Goal: Obtain resource: Download file/media

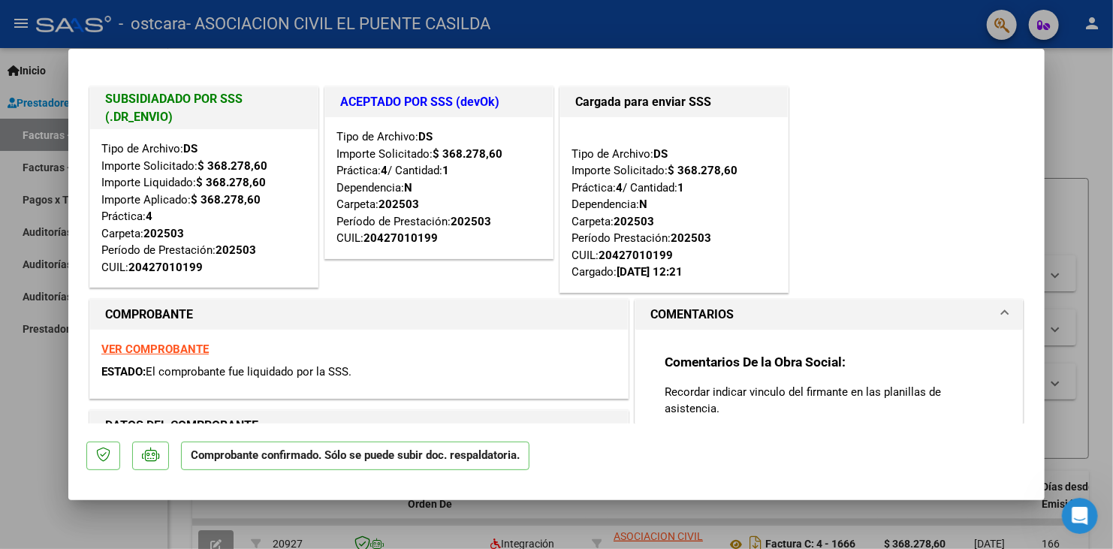
click at [28, 364] on div at bounding box center [556, 274] width 1113 height 549
type input "$ 0,00"
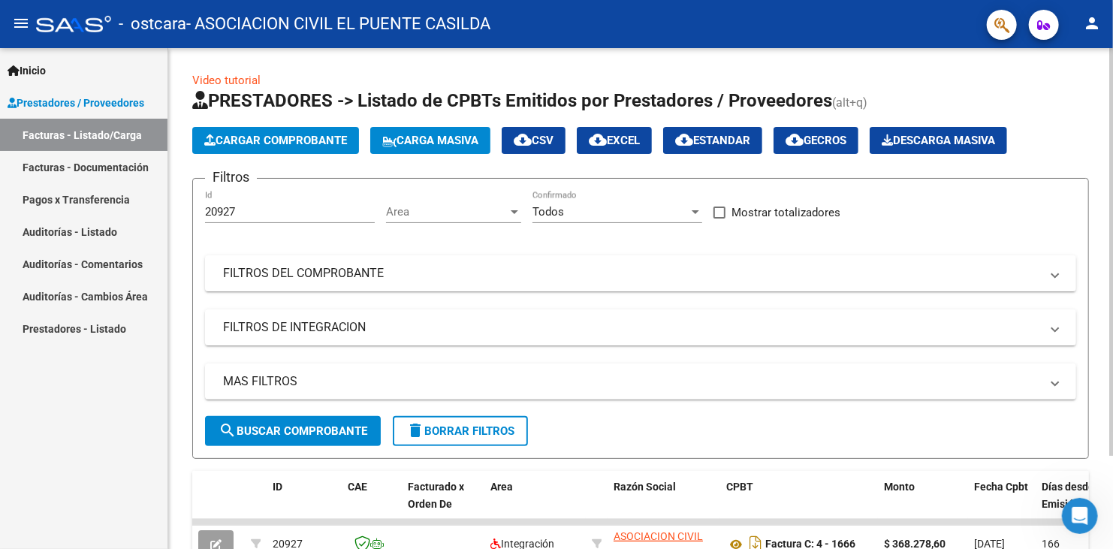
scroll to position [113, 0]
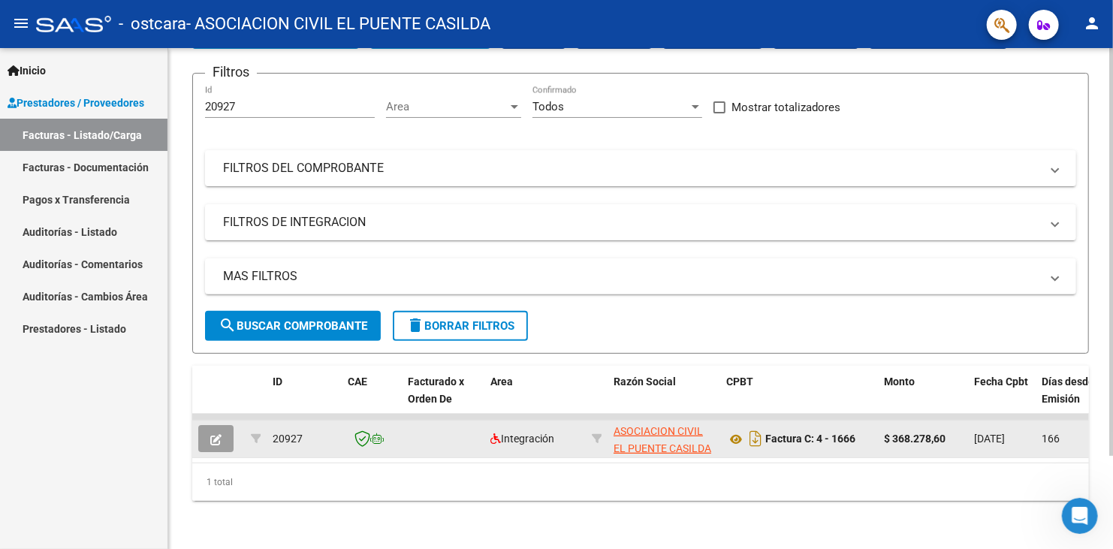
click at [990, 440] on datatable-body-cell "[DATE]" at bounding box center [1002, 438] width 68 height 37
click at [756, 430] on icon "Descargar documento" at bounding box center [756, 438] width 20 height 24
click at [98, 204] on link "Pagos x Transferencia" at bounding box center [83, 199] width 167 height 32
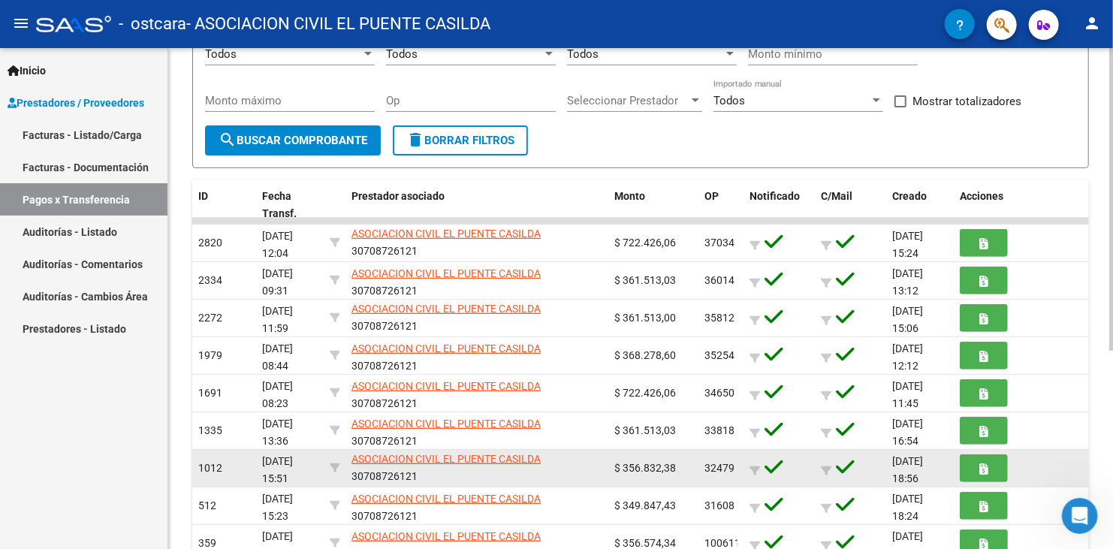
scroll to position [225, 0]
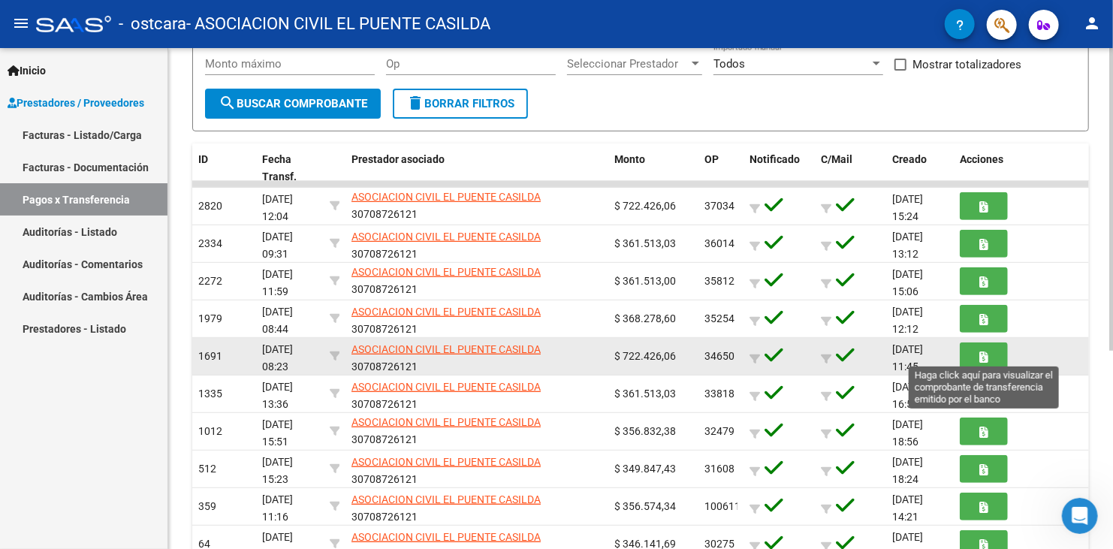
click at [972, 355] on button "button" at bounding box center [984, 356] width 48 height 28
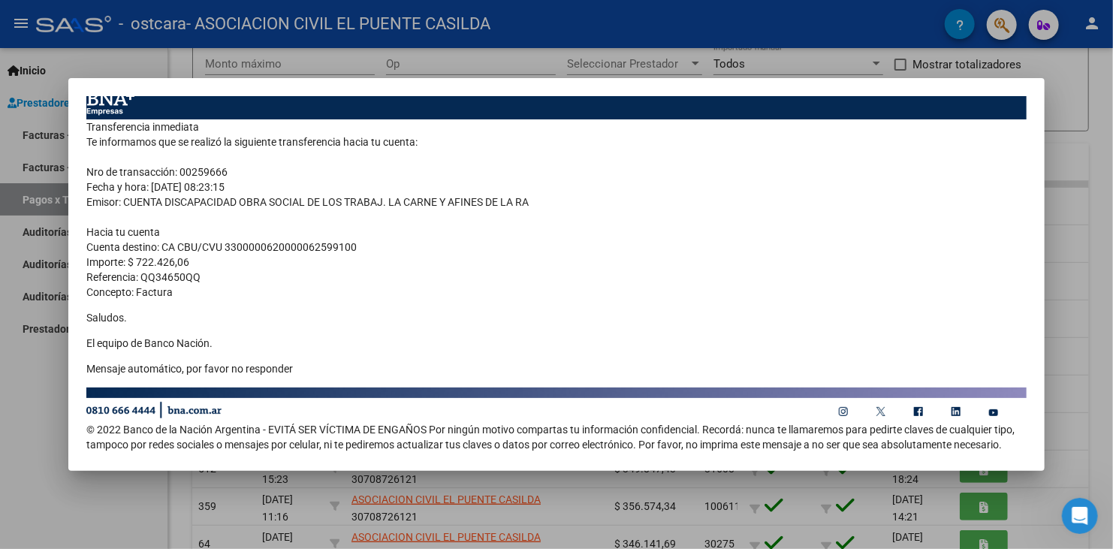
scroll to position [0, 0]
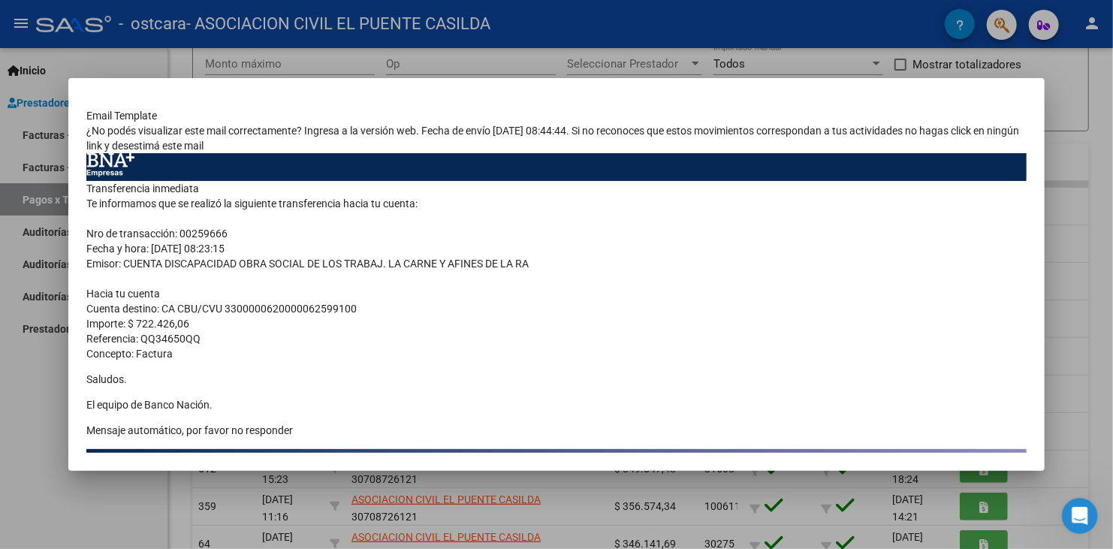
click at [157, 152] on td "¿No podés visualizar este mail correctamente? Ingresa a la versión web. Fecha d…" at bounding box center [556, 138] width 940 height 30
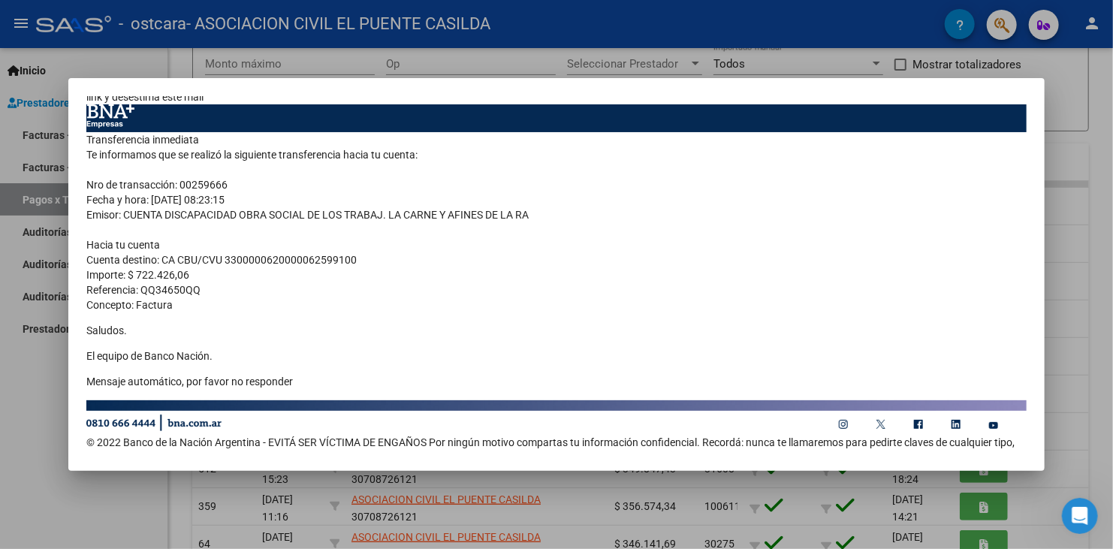
scroll to position [75, 0]
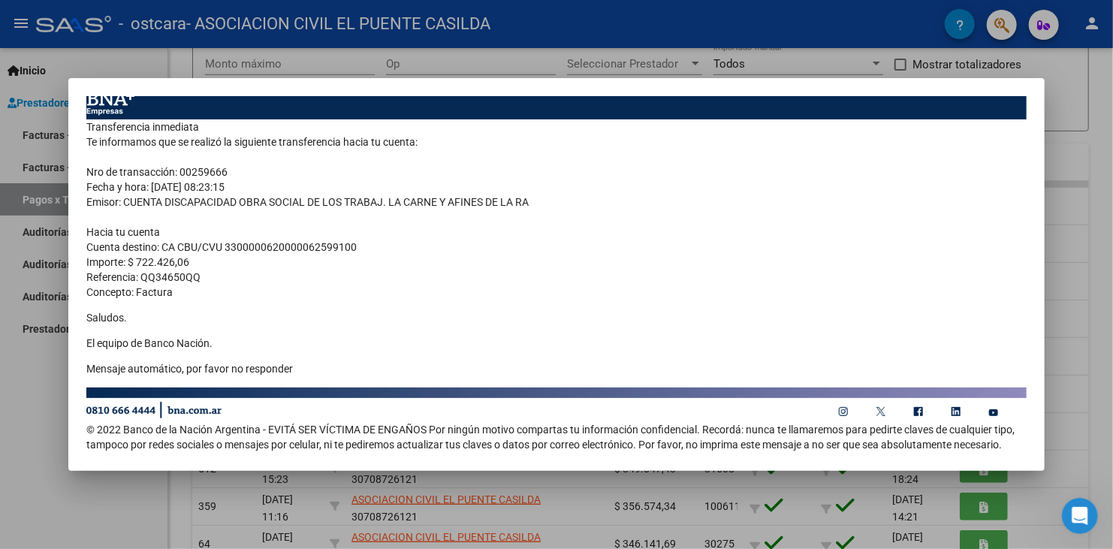
click at [1071, 336] on div at bounding box center [556, 274] width 1113 height 549
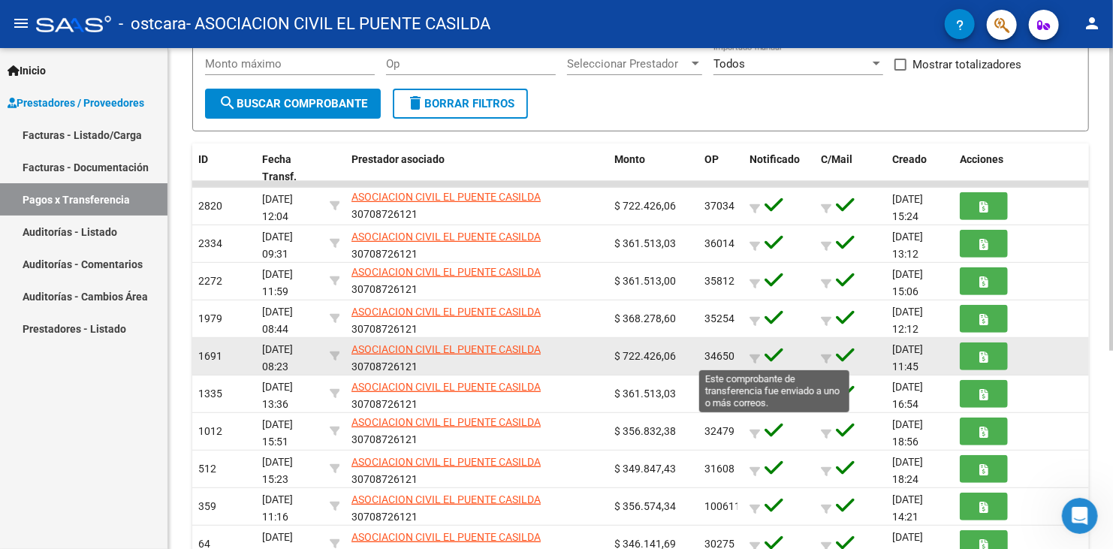
click at [771, 348] on icon at bounding box center [773, 355] width 19 height 21
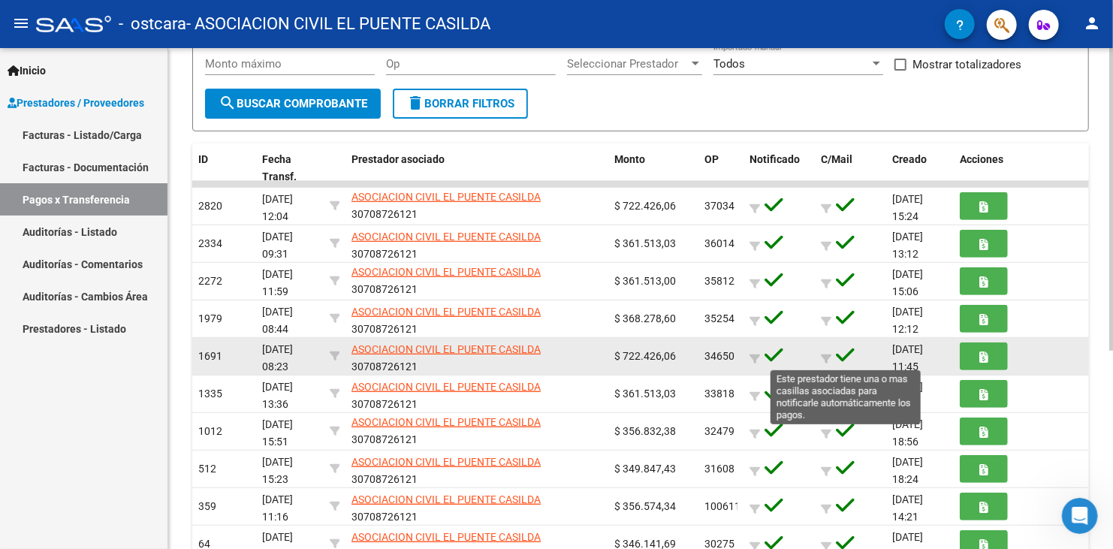
click at [843, 354] on icon at bounding box center [845, 355] width 19 height 21
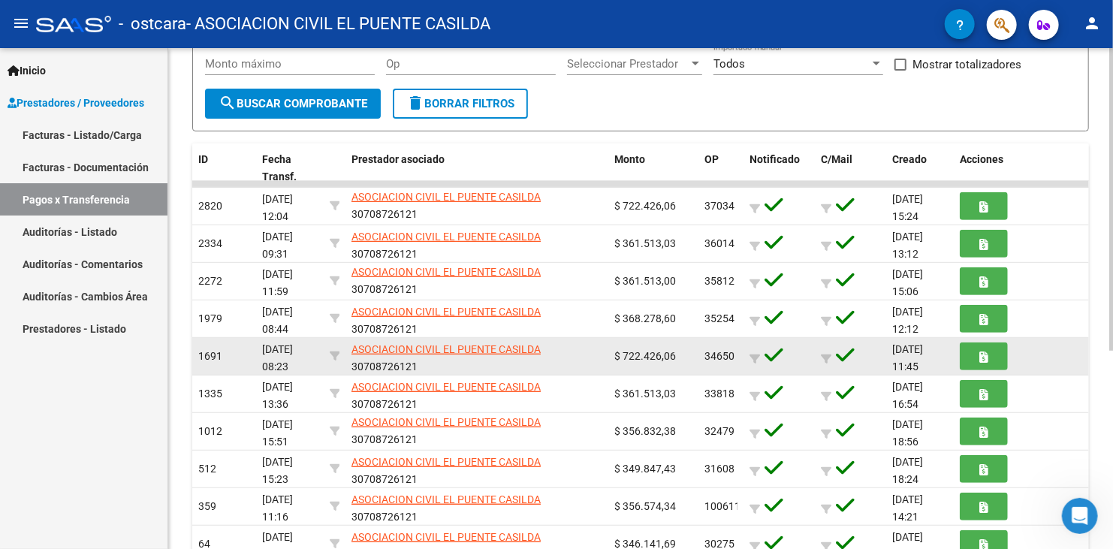
click at [209, 355] on span "1691" at bounding box center [210, 356] width 24 height 12
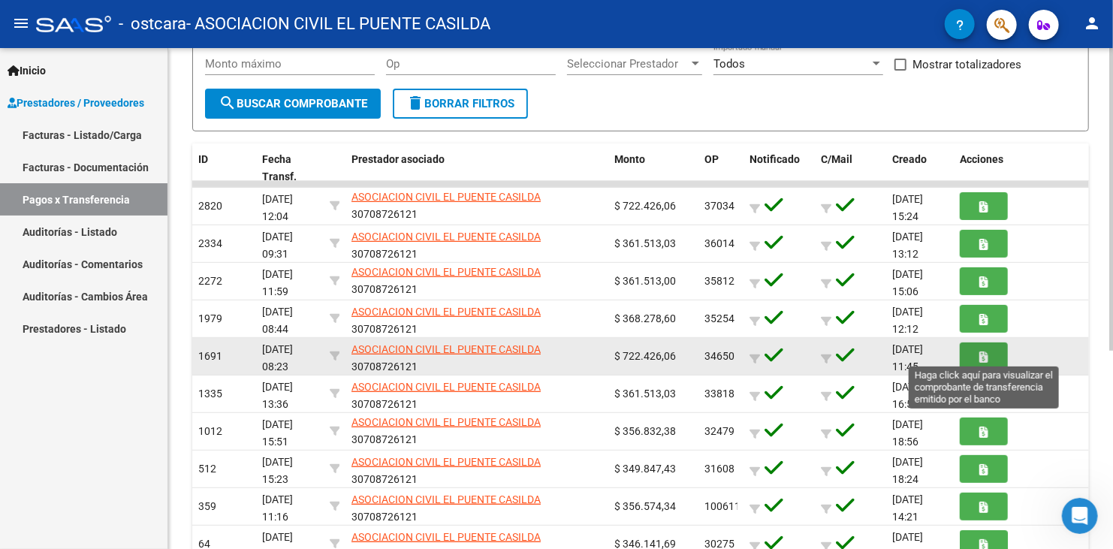
click at [989, 348] on button "button" at bounding box center [984, 356] width 48 height 28
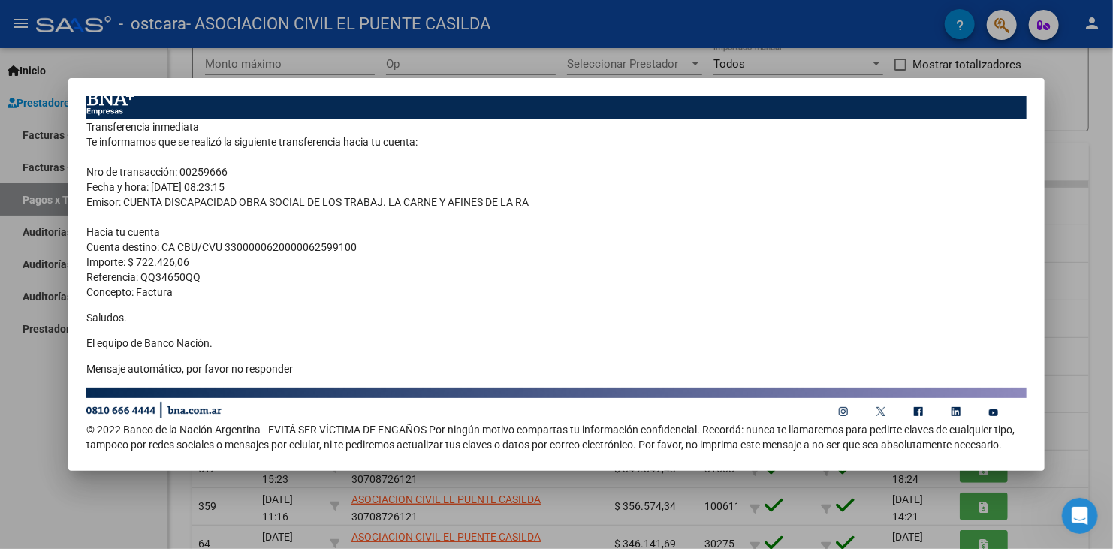
scroll to position [0, 0]
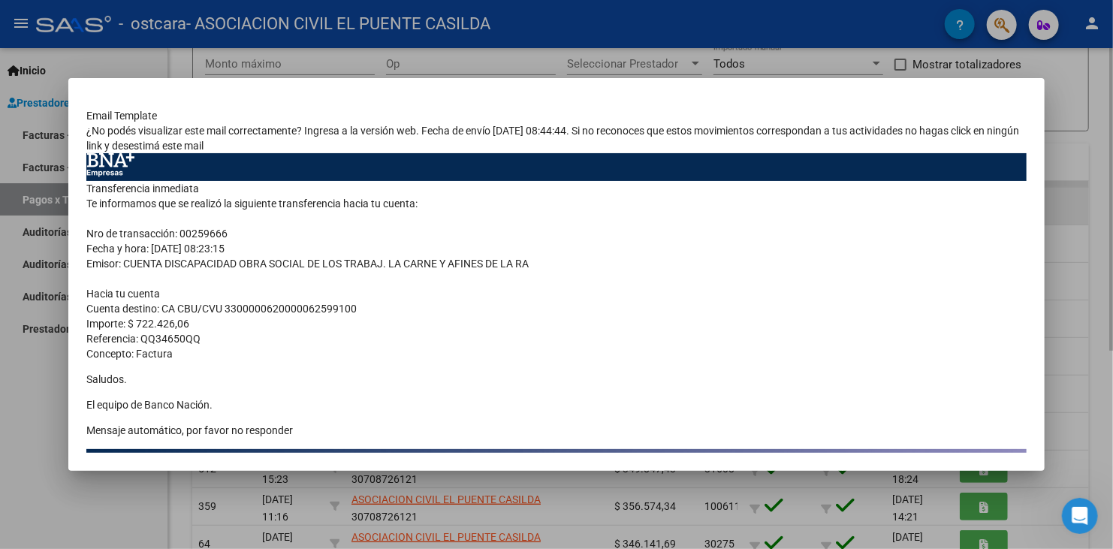
click at [1082, 187] on div at bounding box center [556, 274] width 1113 height 549
